Goal: Task Accomplishment & Management: Manage account settings

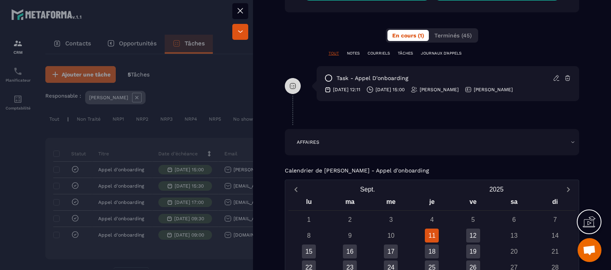
scroll to position [477, 0]
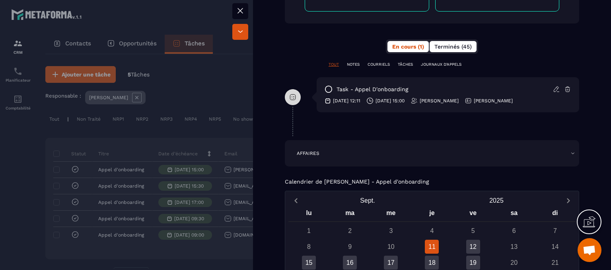
click at [443, 45] on span "Terminés (45)" at bounding box center [452, 46] width 37 height 6
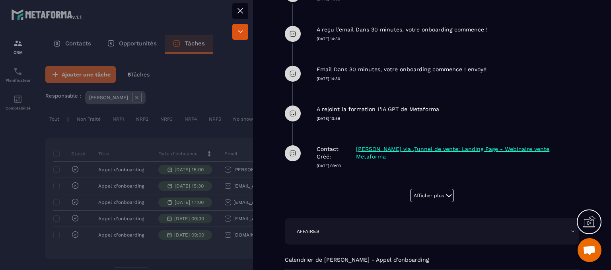
scroll to position [676, 0]
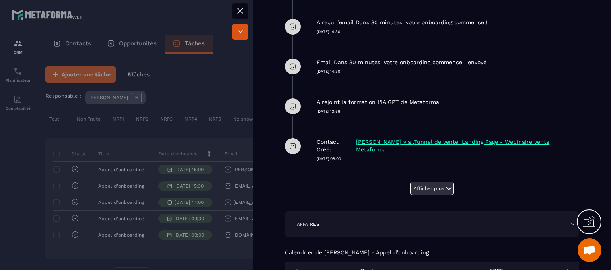
click at [429, 185] on button "Afficher plus" at bounding box center [432, 188] width 44 height 14
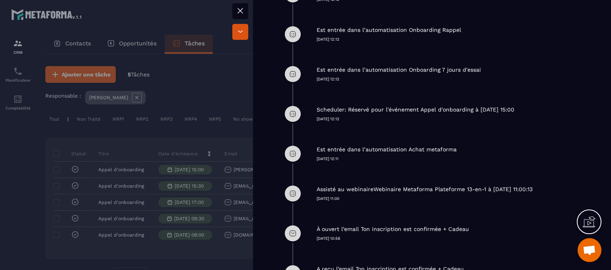
scroll to position [1352, 0]
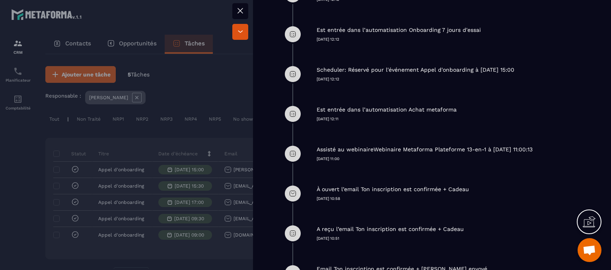
drag, startPoint x: 310, startPoint y: 182, endPoint x: 482, endPoint y: 185, distance: 172.2
click at [482, 185] on div "À ouvert l’email Ton inscription est confirmée + Cadeau [DATE] 10:58" at bounding box center [432, 193] width 294 height 40
click at [482, 185] on div "À ouvert l’email Ton inscription est confirmée + Cadeau" at bounding box center [447, 189] width 262 height 8
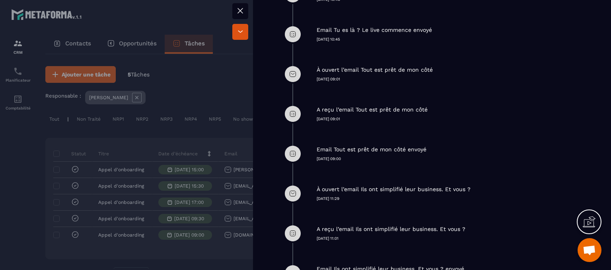
scroll to position [1829, 0]
click at [245, 10] on button at bounding box center [240, 11] width 16 height 16
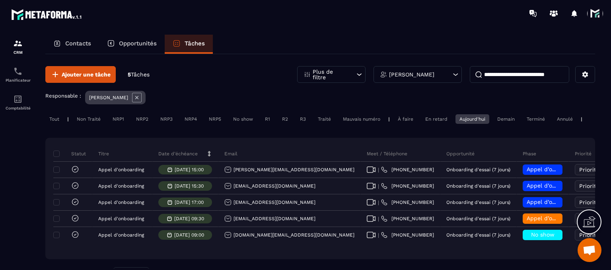
click at [593, 17] on span at bounding box center [595, 14] width 16 height 16
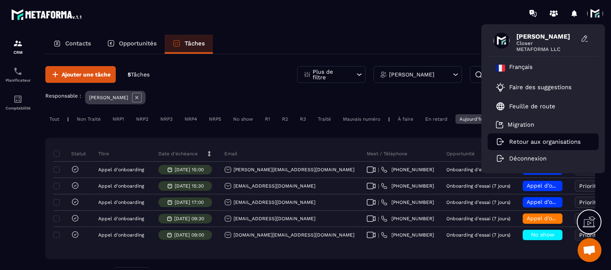
click at [520, 138] on p "Retour aux organisations" at bounding box center [545, 141] width 72 height 7
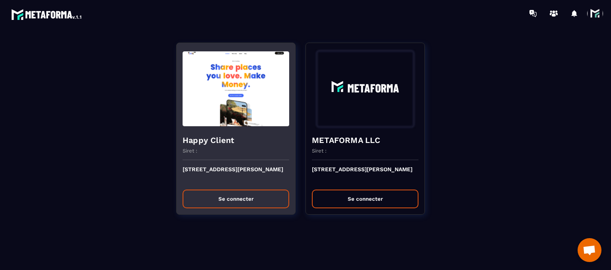
click at [246, 202] on button "Se connecter" at bounding box center [235, 198] width 107 height 19
